Goal: Task Accomplishment & Management: Use online tool/utility

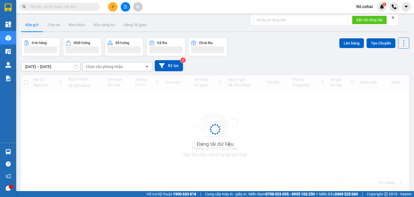
click at [393, 18] on icon "close" at bounding box center [393, 17] width 3 height 3
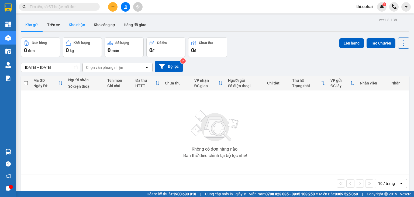
click at [75, 21] on button "Kho nhận" at bounding box center [76, 24] width 25 height 13
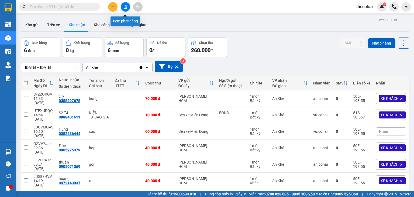
click at [124, 6] on icon "file-add" at bounding box center [126, 7] width 4 height 4
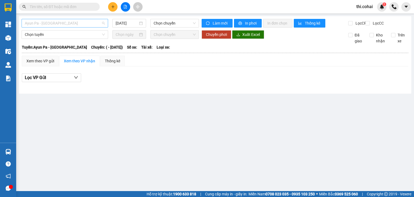
click at [68, 23] on span "Ayun Pa - [GEOGRAPHIC_DATA]" at bounding box center [65, 23] width 80 height 8
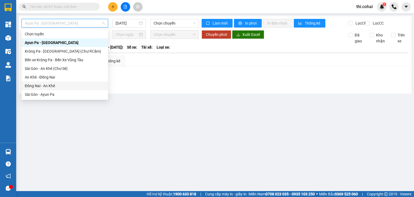
click at [47, 84] on div "Đồng Nai - An Khê" at bounding box center [65, 86] width 80 height 6
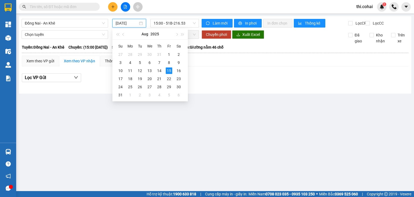
click at [124, 22] on input "[DATE]" at bounding box center [127, 23] width 22 height 6
click at [159, 70] on div "14" at bounding box center [159, 70] width 6 height 6
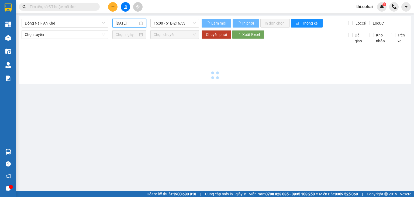
type input "[DATE]"
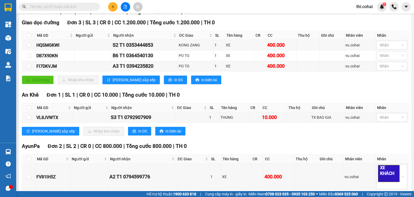
scroll to position [81, 0]
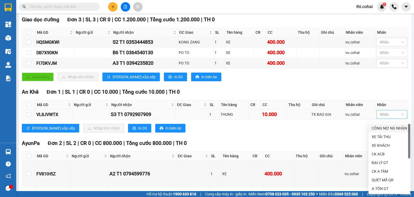
click at [380, 116] on div at bounding box center [389, 114] width 23 height 6
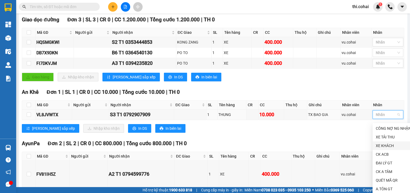
click at [384, 145] on div "XE KHÁCH" at bounding box center [393, 145] width 35 height 6
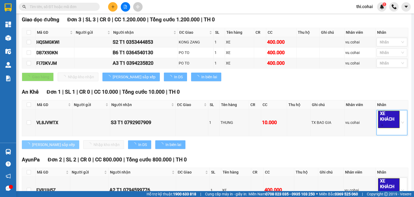
click at [31, 149] on button "[PERSON_NAME] sắp xếp" at bounding box center [50, 144] width 57 height 9
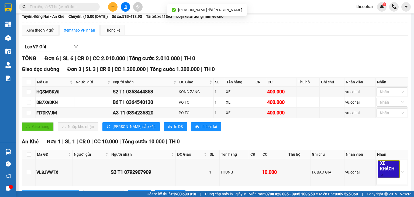
scroll to position [0, 0]
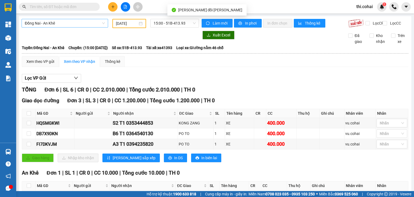
click at [86, 23] on span "Đồng Nai - An Khê" at bounding box center [65, 23] width 80 height 8
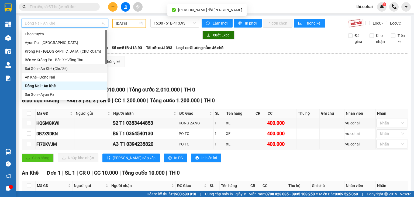
click at [46, 67] on div "Sài Gòn - An Khê (Chư Sê)" at bounding box center [64, 69] width 79 height 6
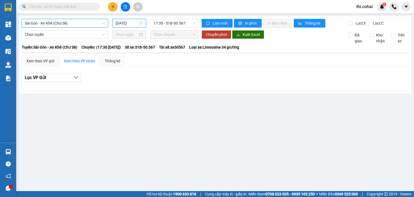
click at [124, 24] on input "[DATE]" at bounding box center [127, 23] width 22 height 6
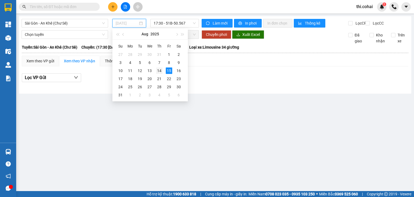
click at [159, 70] on div "14" at bounding box center [159, 70] width 6 height 6
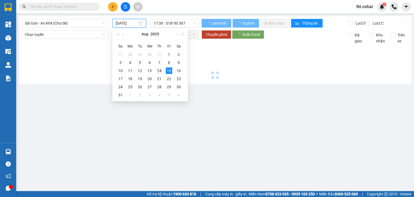
type input "[DATE]"
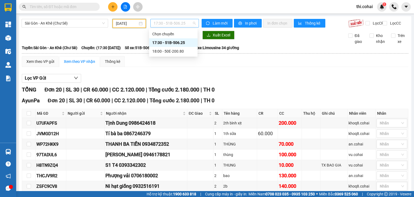
click at [176, 22] on span "17:30 - 51B-506.25" at bounding box center [175, 23] width 42 height 8
click at [172, 52] on div "18:00 - 50E-200.80" at bounding box center [173, 51] width 42 height 6
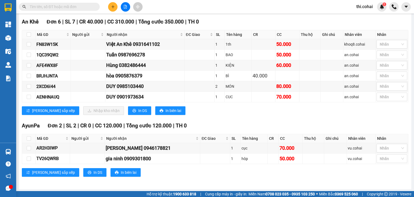
scroll to position [174, 0]
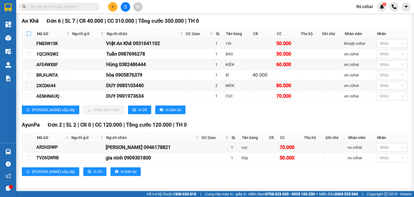
click at [28, 35] on input "checkbox" at bounding box center [29, 34] width 4 height 4
checkbox input "true"
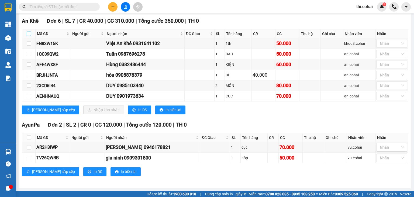
checkbox input "true"
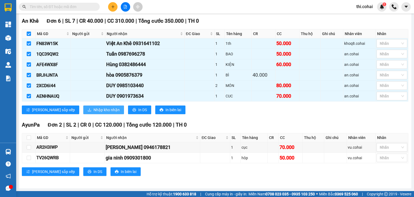
click at [84, 107] on button "Nhập kho nhận" at bounding box center [103, 109] width 41 height 9
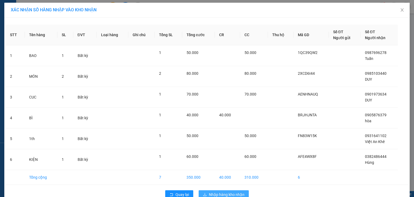
click at [219, 192] on span "Nhập hàng kho nhận" at bounding box center [227, 194] width 36 height 6
